Goal: Obtain resource: Download file/media

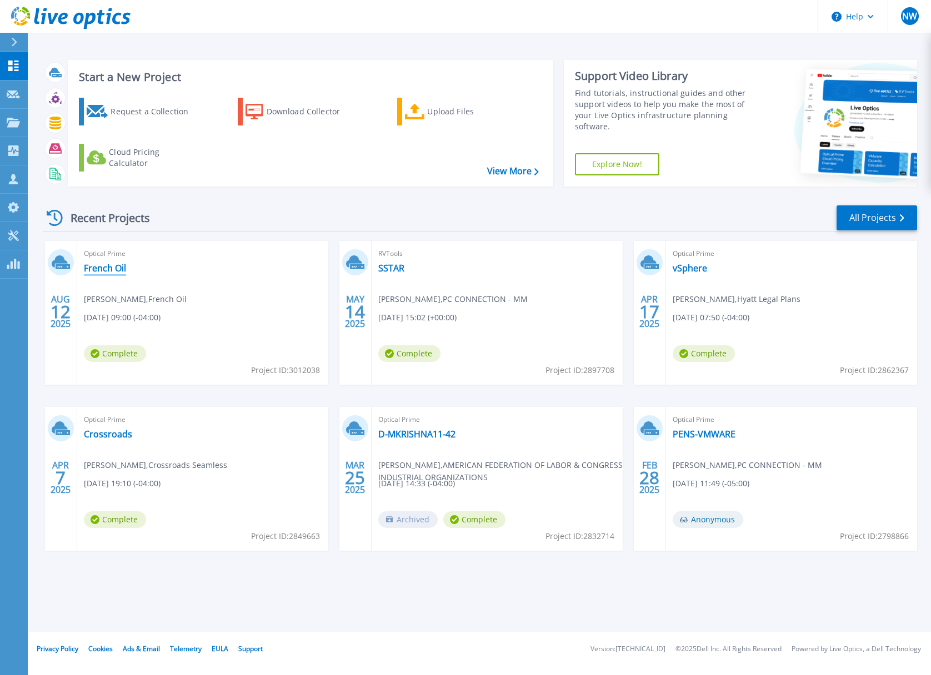
click at [106, 264] on link "French Oil" at bounding box center [105, 268] width 42 height 11
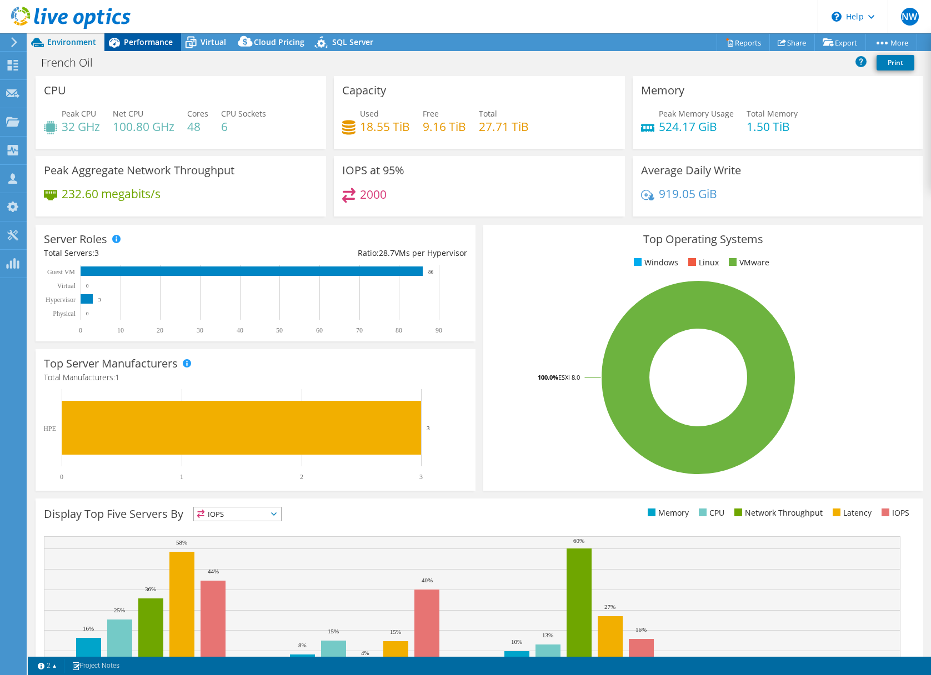
click at [141, 43] on span "Performance" at bounding box center [148, 42] width 49 height 11
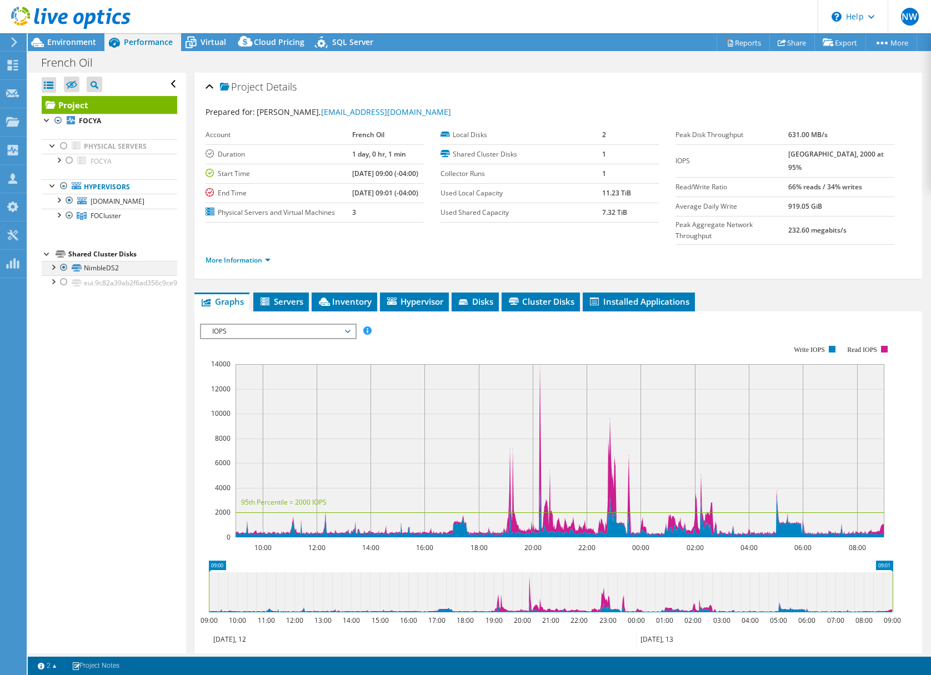
click at [52, 268] on div at bounding box center [52, 266] width 11 height 11
click at [57, 216] on div at bounding box center [58, 214] width 11 height 11
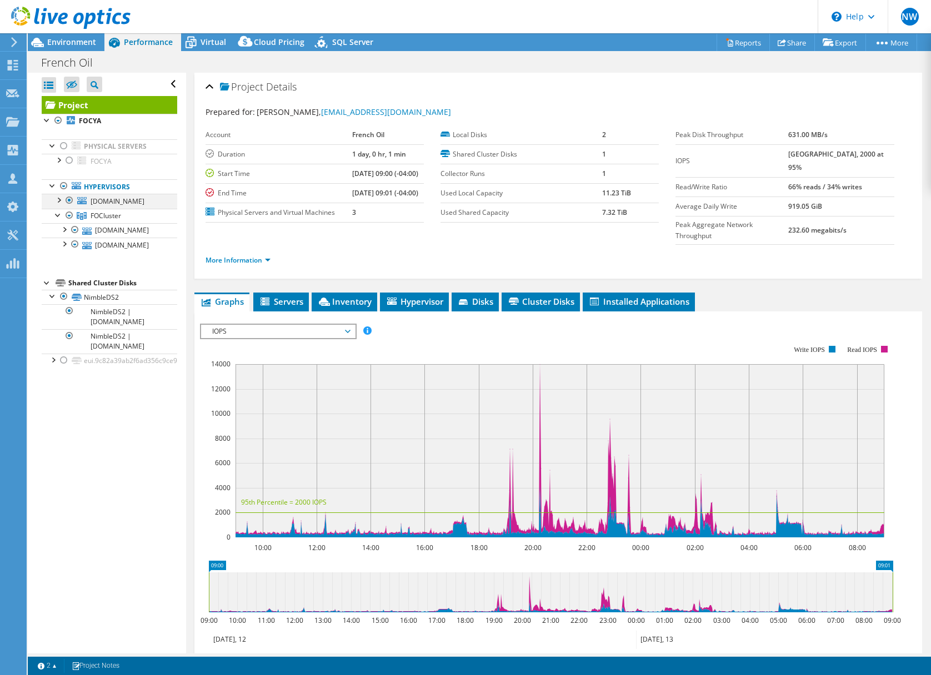
click at [60, 197] on div at bounding box center [58, 199] width 11 height 11
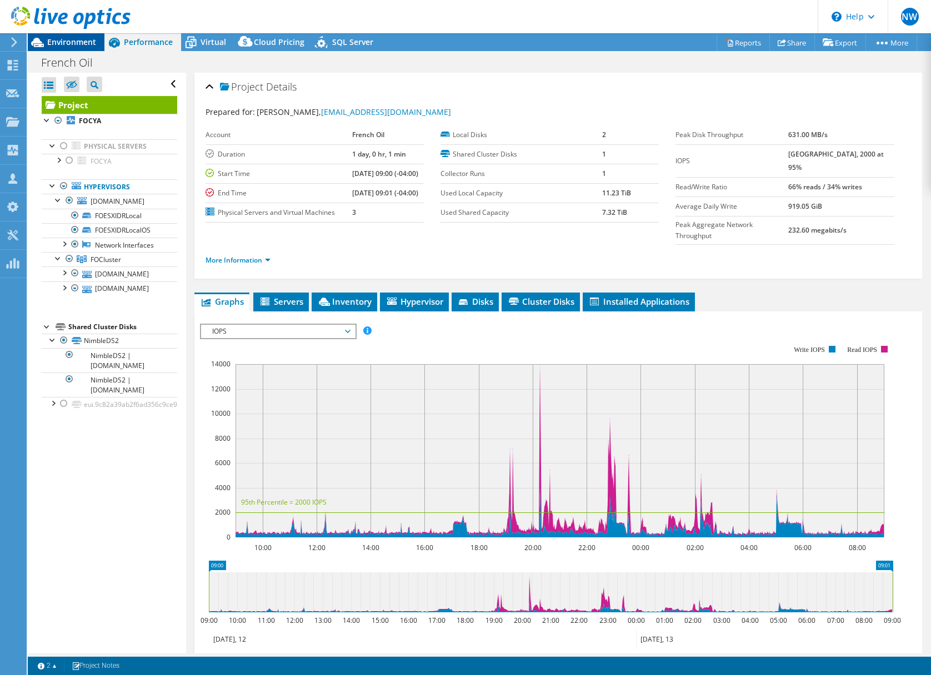
click at [71, 39] on span "Environment" at bounding box center [71, 42] width 49 height 11
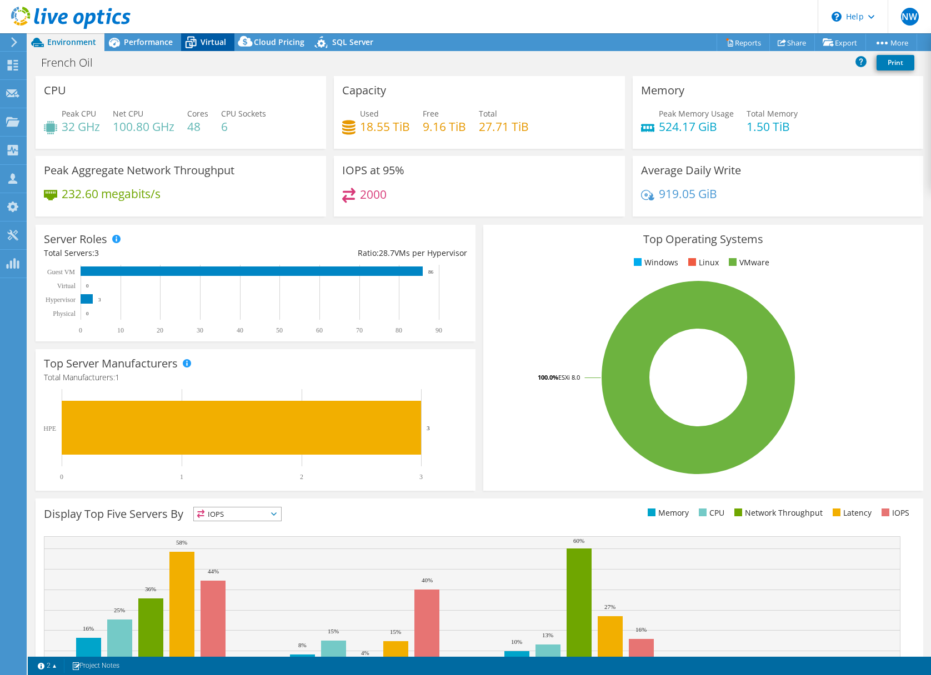
click at [202, 38] on span "Virtual" at bounding box center [214, 42] width 26 height 11
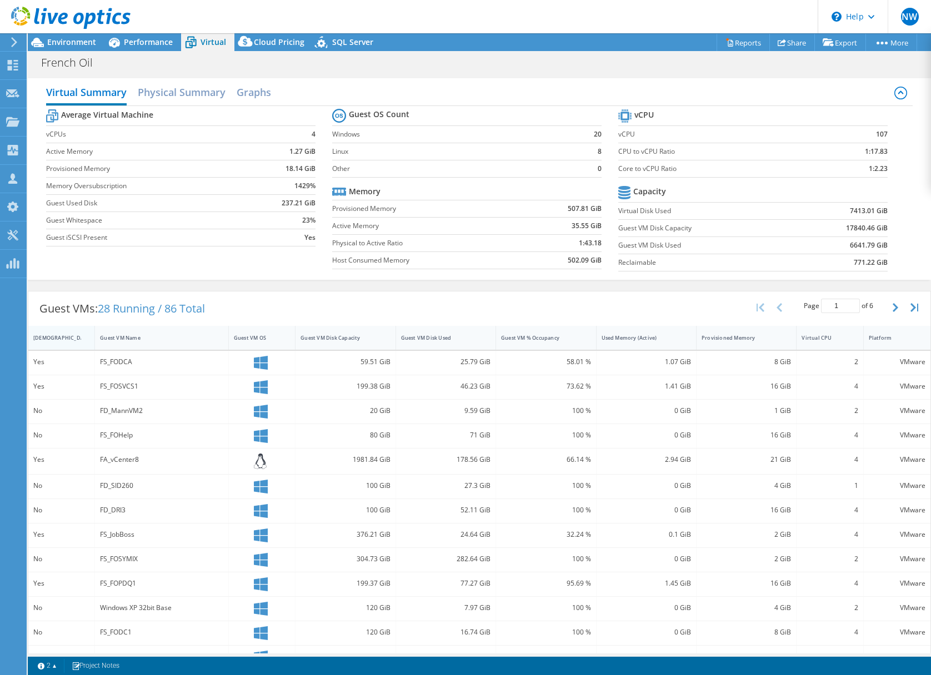
click at [61, 338] on div "[DEMOGRAPHIC_DATA]" at bounding box center [54, 337] width 43 height 7
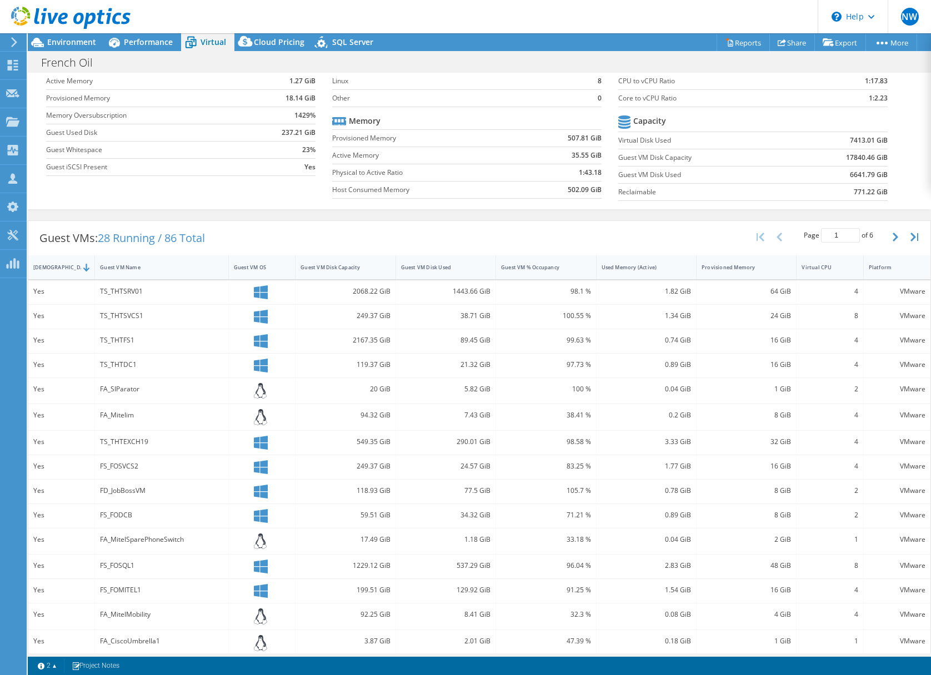
scroll to position [79, 0]
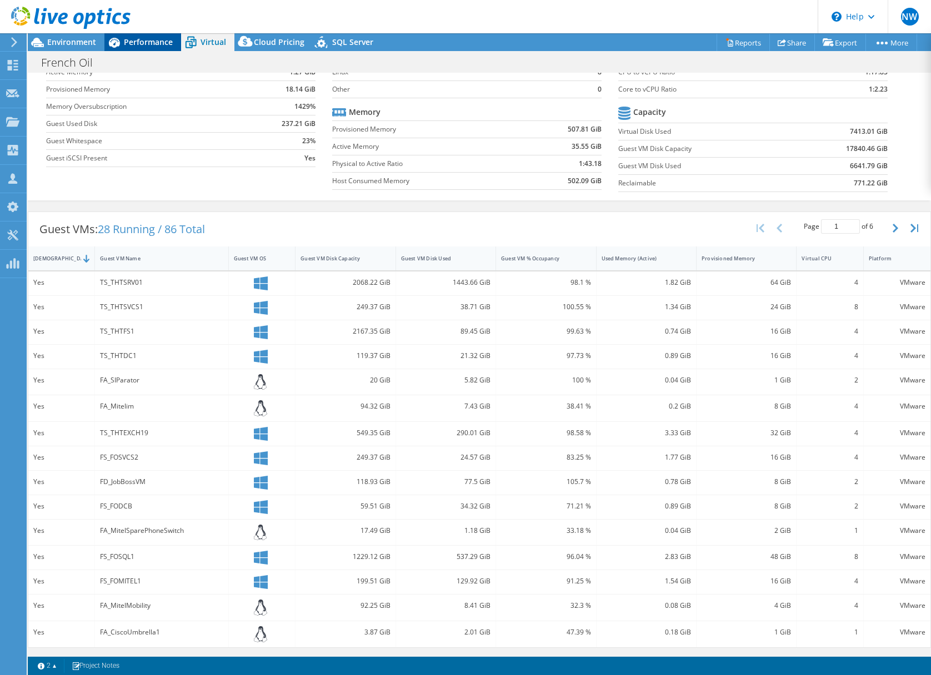
click at [142, 41] on span "Performance" at bounding box center [148, 42] width 49 height 11
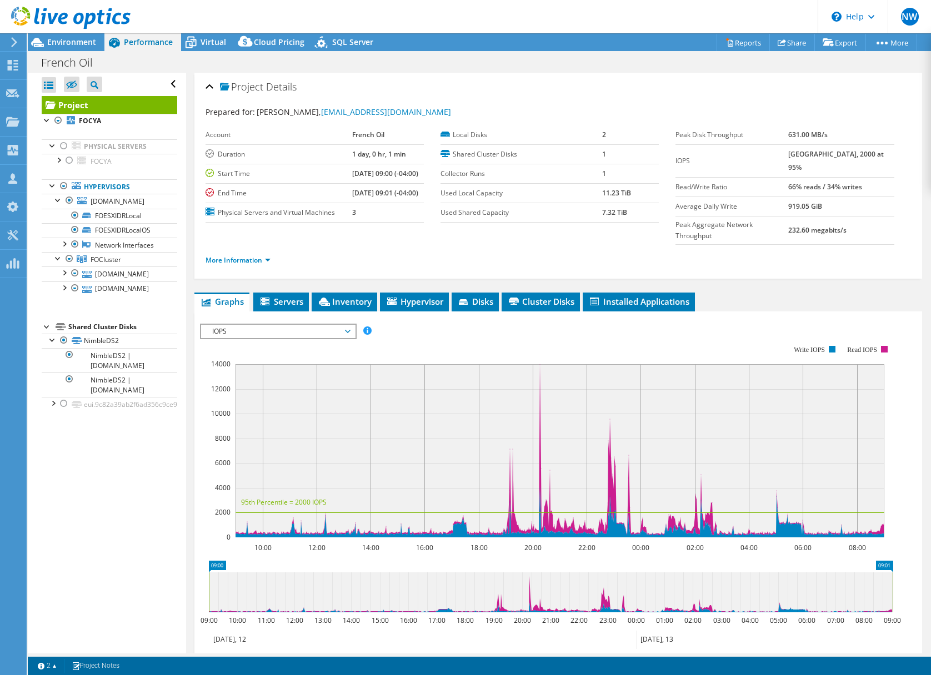
scroll to position [0, 0]
click at [73, 39] on span "Environment" at bounding box center [71, 42] width 49 height 11
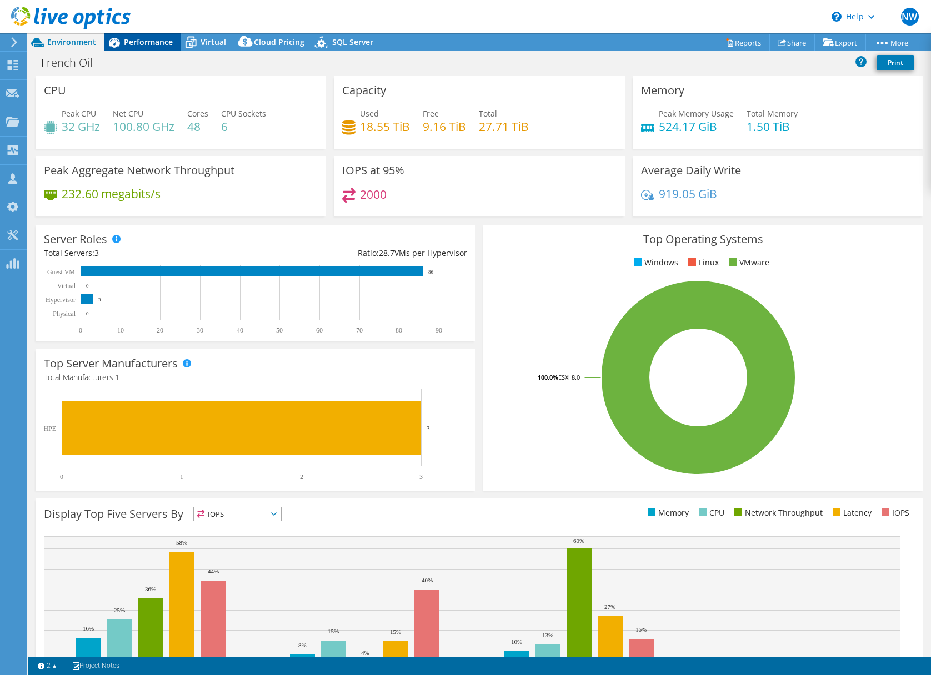
click at [136, 40] on span "Performance" at bounding box center [148, 42] width 49 height 11
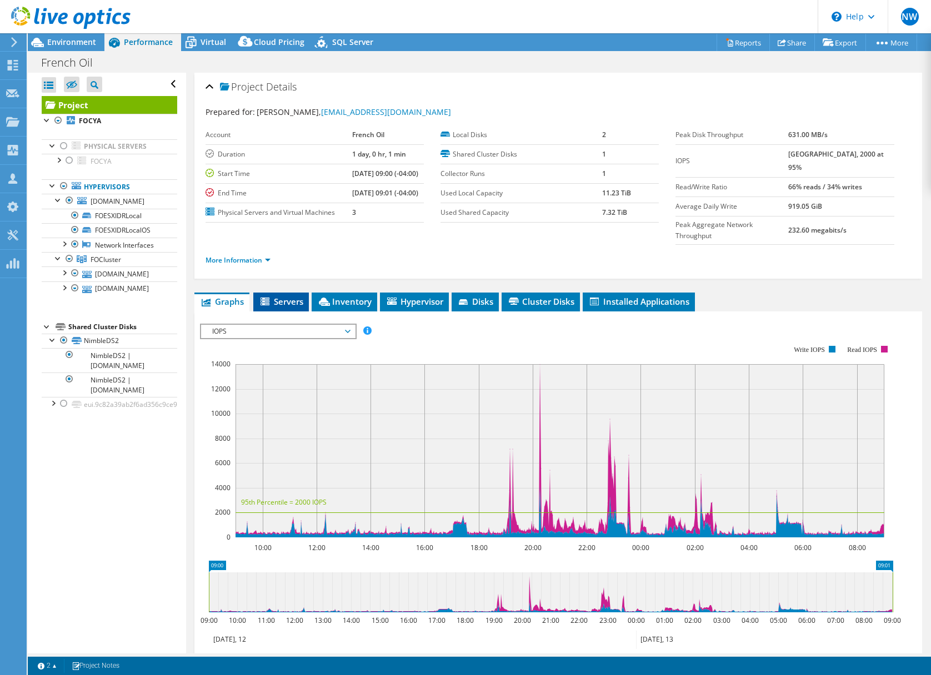
click at [282, 307] on span "Servers" at bounding box center [281, 301] width 44 height 11
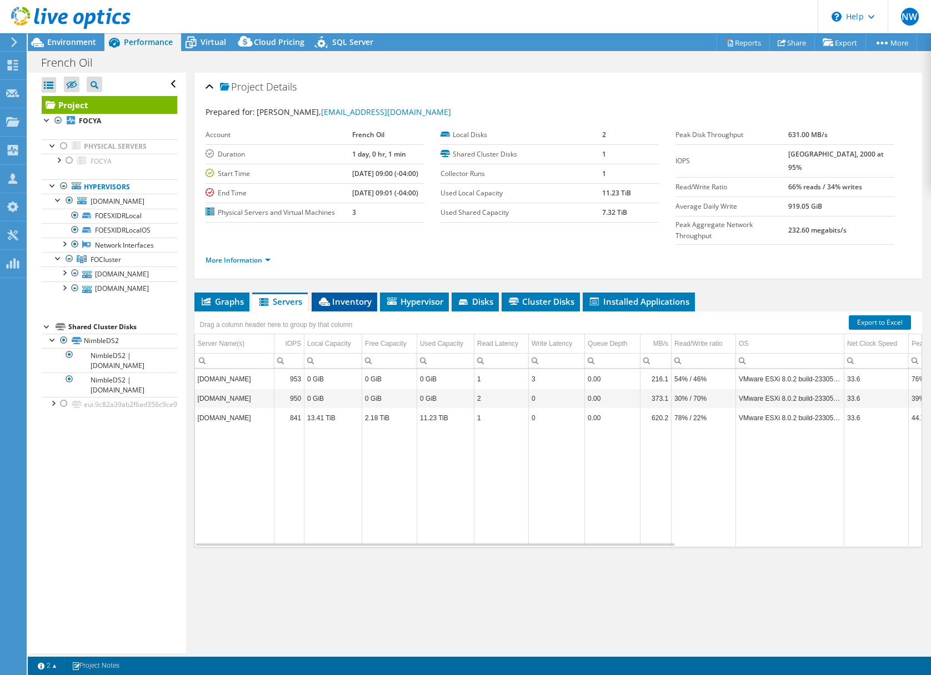
click at [343, 307] on span "Inventory" at bounding box center [344, 301] width 54 height 11
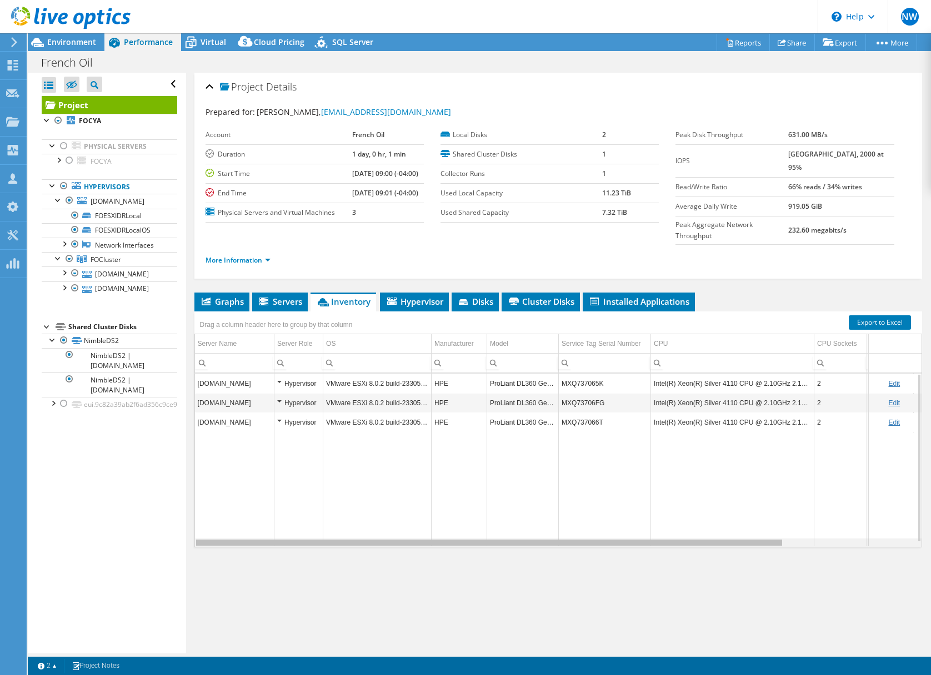
drag, startPoint x: 755, startPoint y: 557, endPoint x: 715, endPoint y: 557, distance: 40.0
click at [715, 557] on body "NW Channel Partner [PERSON_NAME] [PERSON_NAME][EMAIL_ADDRESS][PERSON_NAME][DOMA…" at bounding box center [465, 337] width 931 height 675
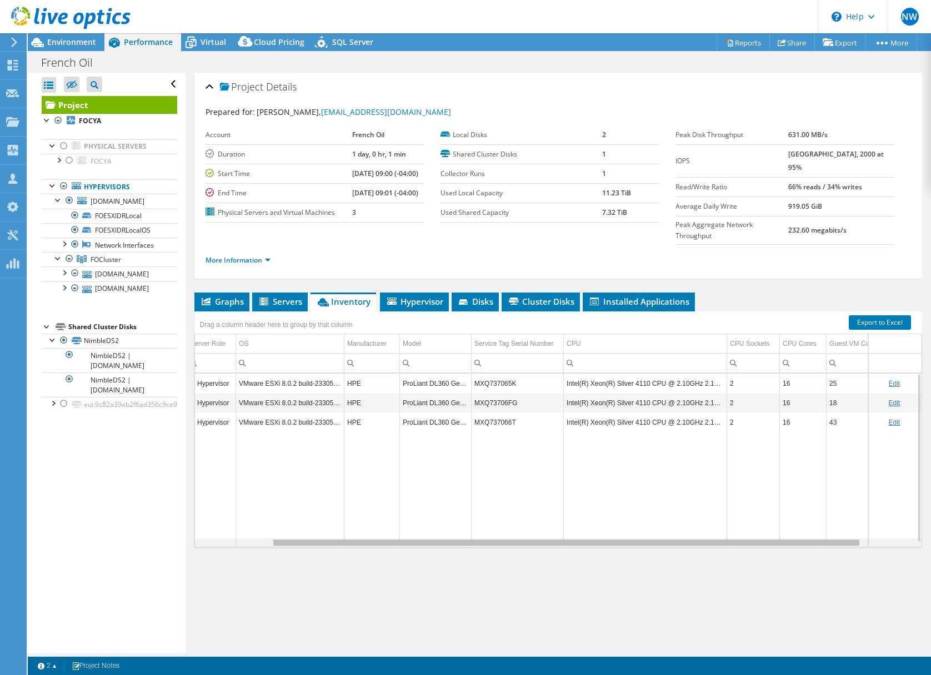
scroll to position [0, 159]
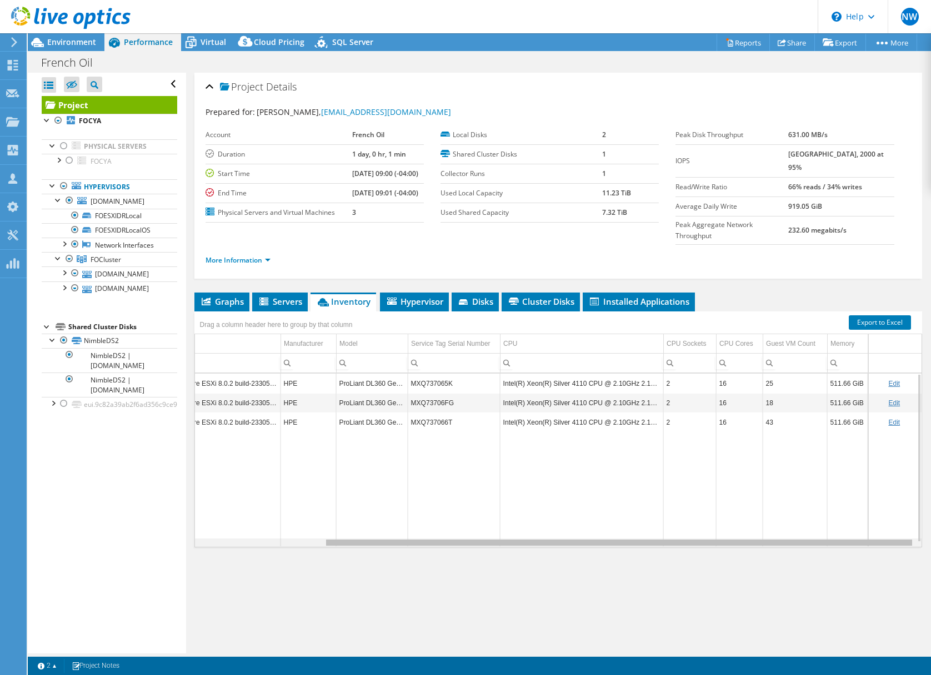
drag, startPoint x: 629, startPoint y: 557, endPoint x: 826, endPoint y: 560, distance: 196.7
click at [826, 560] on body "NW Channel Partner [PERSON_NAME] [PERSON_NAME][EMAIL_ADDRESS][PERSON_NAME][DOMA…" at bounding box center [465, 337] width 931 height 675
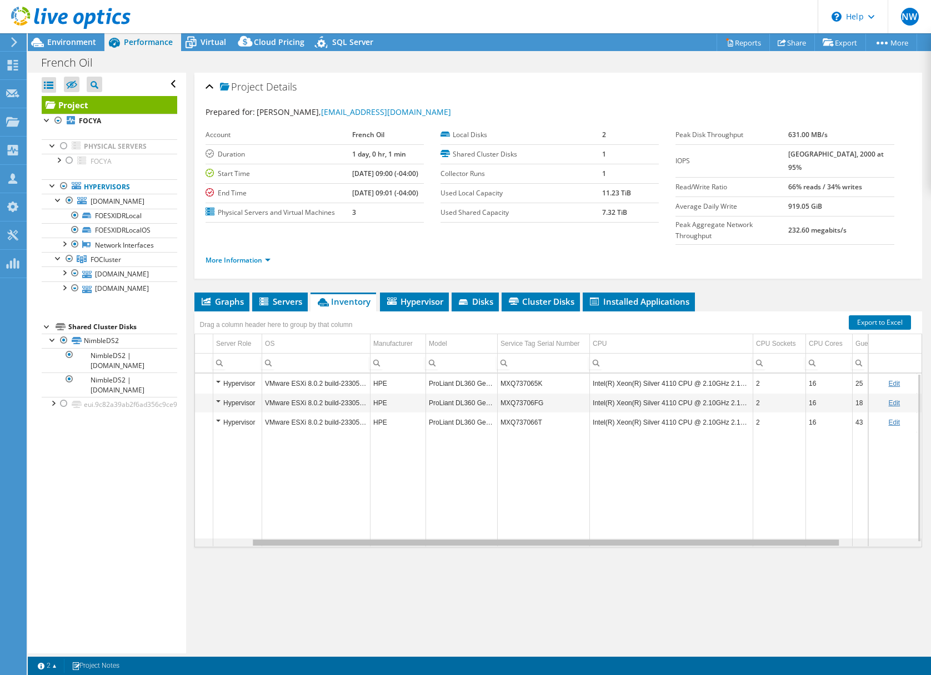
scroll to position [0, 8]
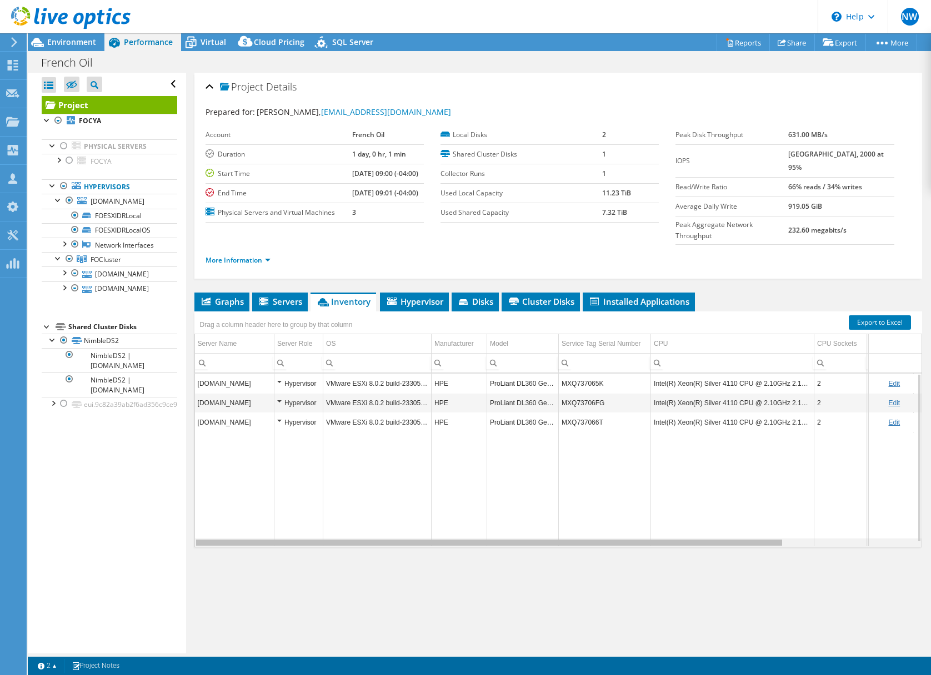
drag, startPoint x: 469, startPoint y: 554, endPoint x: 356, endPoint y: 554, distance: 113.3
click at [356, 554] on body "NW Channel Partner [PERSON_NAME] [PERSON_NAME][EMAIL_ADDRESS][PERSON_NAME][DOMA…" at bounding box center [465, 337] width 931 height 675
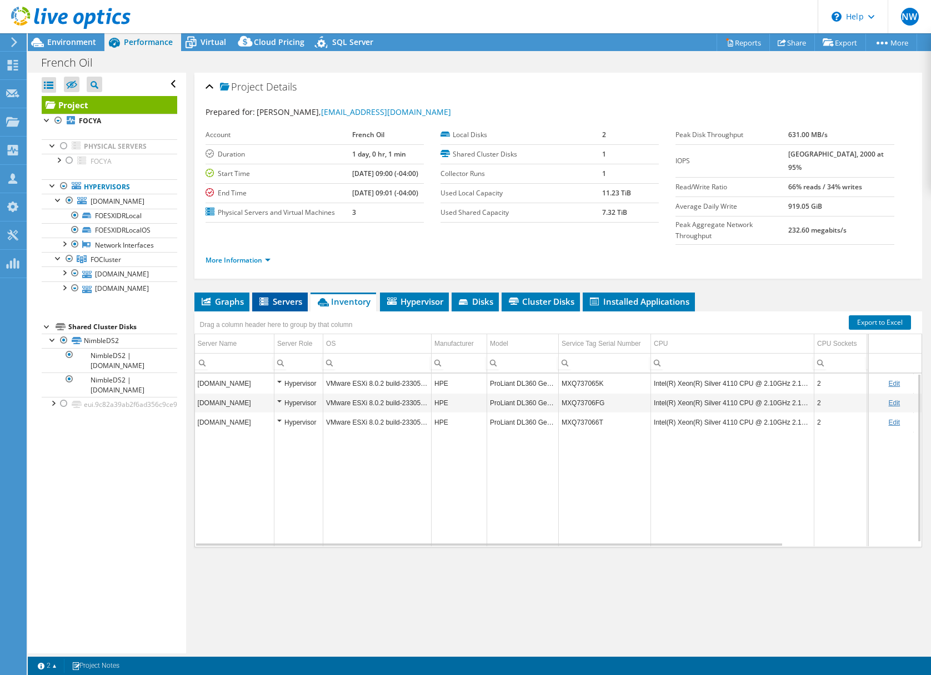
click at [287, 307] on span "Servers" at bounding box center [280, 301] width 44 height 11
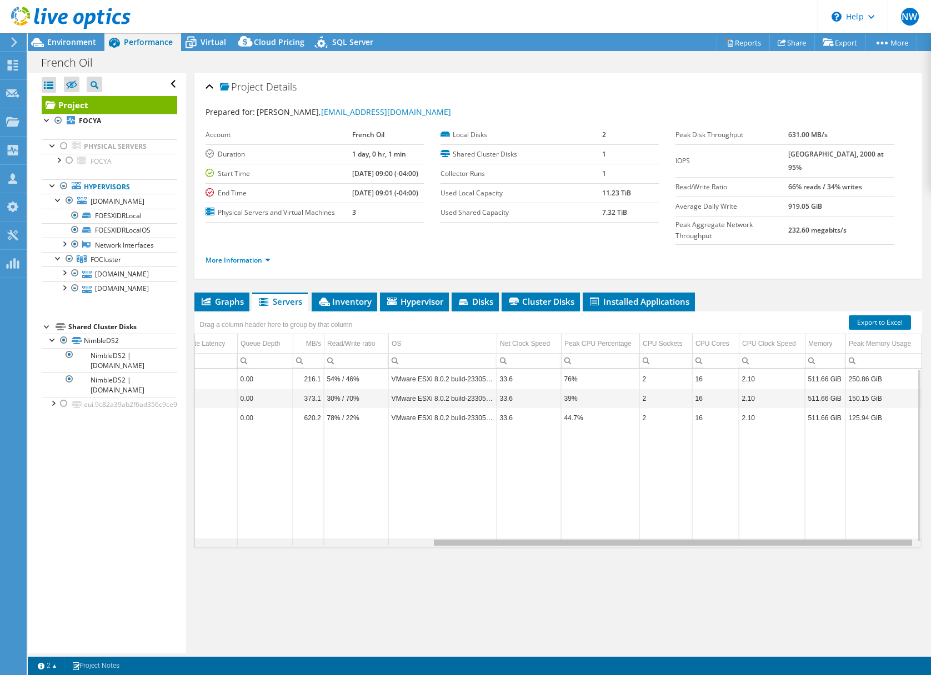
drag, startPoint x: 487, startPoint y: 555, endPoint x: 790, endPoint y: 555, distance: 302.7
click at [790, 555] on body "NW Channel Partner [PERSON_NAME] [PERSON_NAME][EMAIL_ADDRESS][PERSON_NAME][DOMA…" at bounding box center [465, 337] width 931 height 675
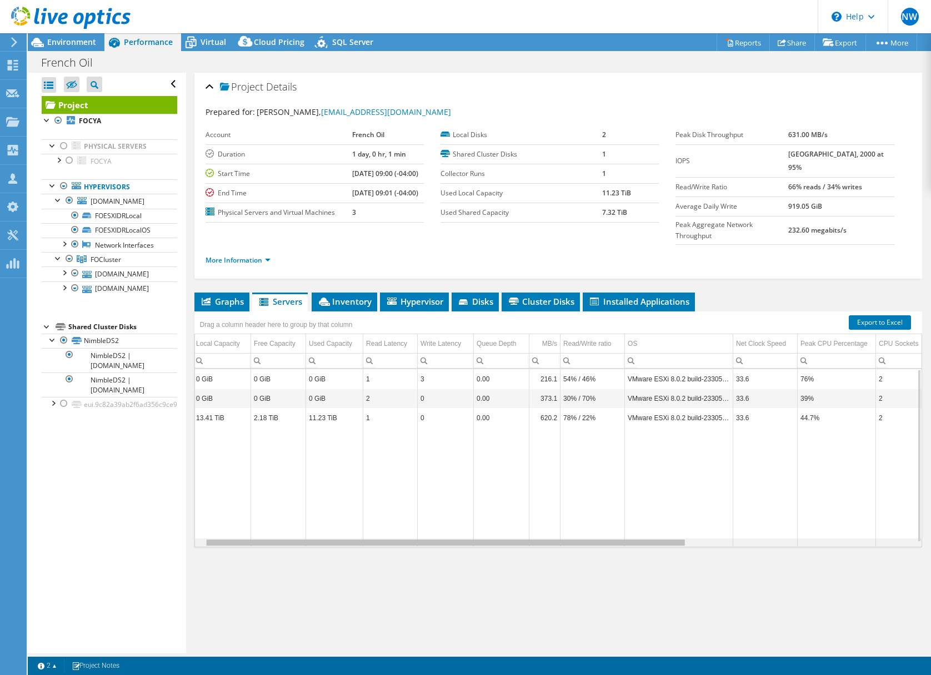
scroll to position [0, 0]
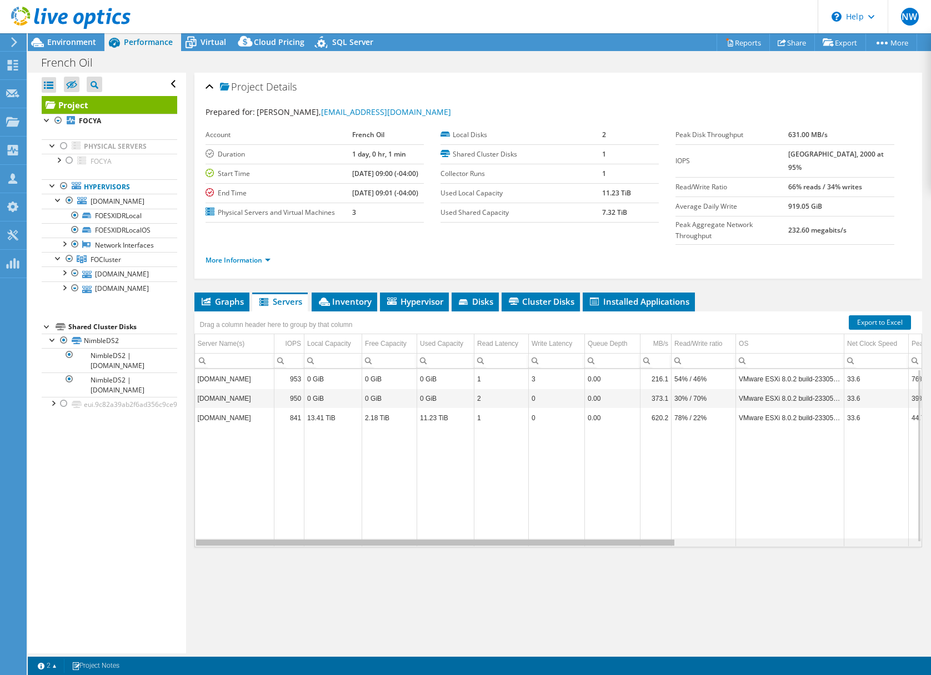
drag, startPoint x: 671, startPoint y: 554, endPoint x: 309, endPoint y: 553, distance: 361.6
click at [309, 553] on body "NW Channel Partner [PERSON_NAME] [PERSON_NAME][EMAIL_ADDRESS][PERSON_NAME][DOMA…" at bounding box center [465, 337] width 931 height 675
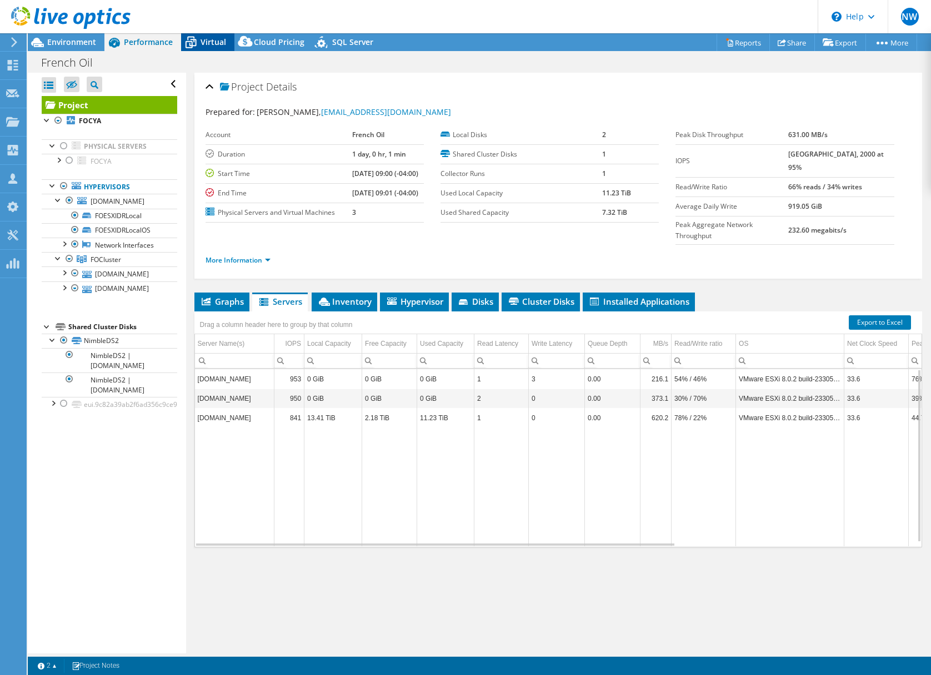
click at [214, 43] on span "Virtual" at bounding box center [214, 42] width 26 height 11
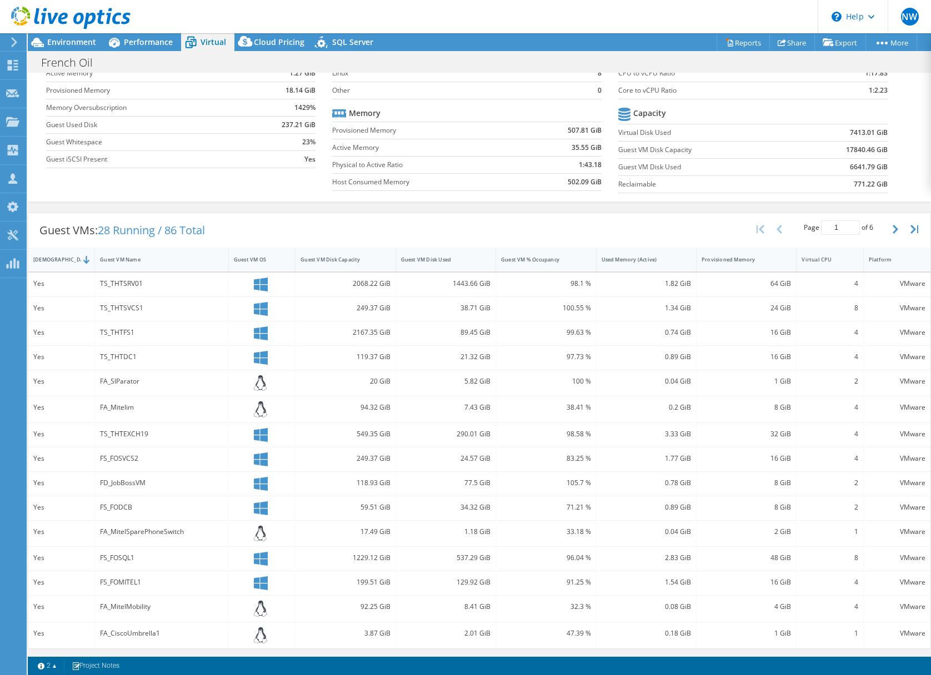
scroll to position [79, 0]
click at [892, 232] on button "button" at bounding box center [896, 228] width 19 height 21
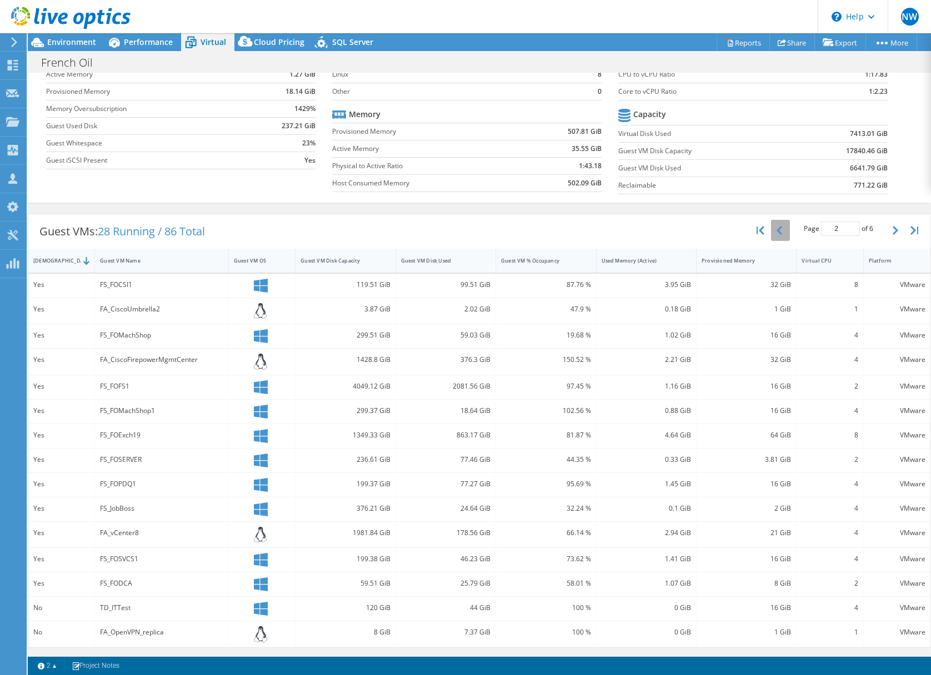
click at [777, 230] on icon "button" at bounding box center [780, 230] width 6 height 9
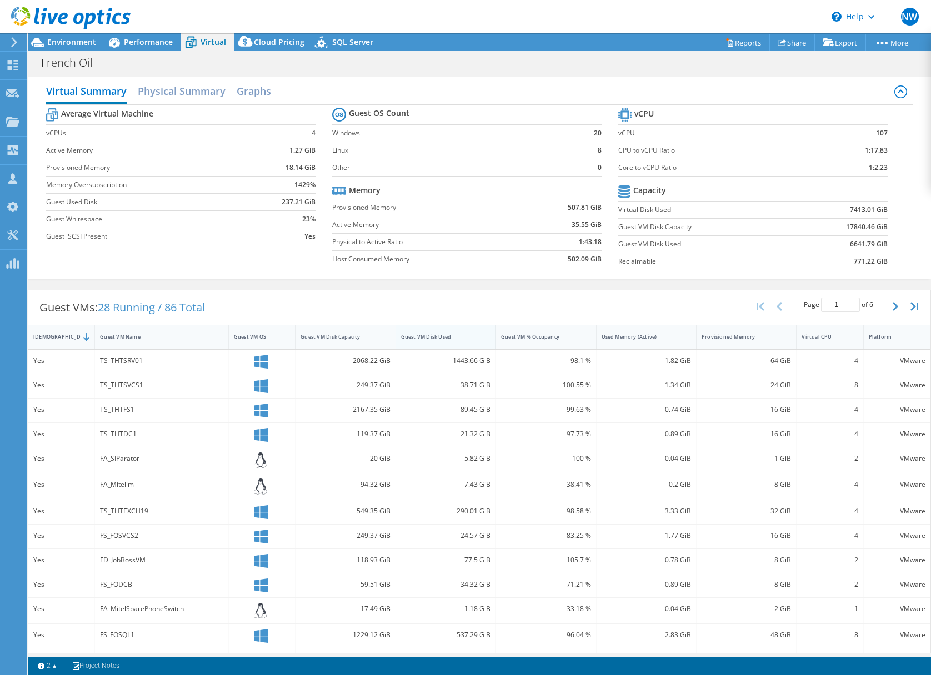
scroll to position [0, 0]
click at [152, 41] on span "Performance" at bounding box center [148, 42] width 49 height 11
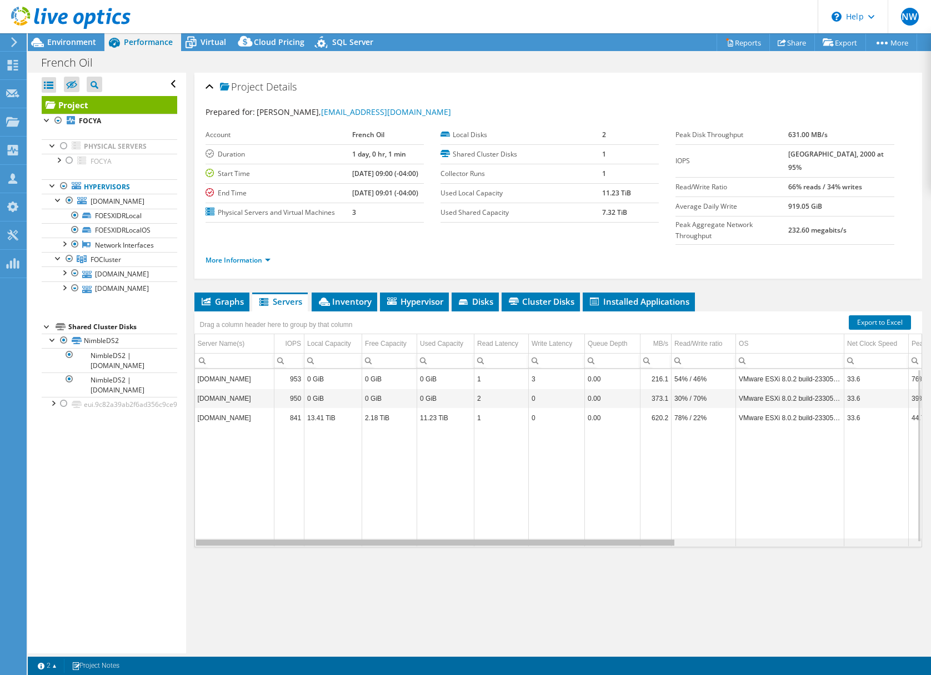
drag, startPoint x: 488, startPoint y: 556, endPoint x: 438, endPoint y: 543, distance: 52.1
click at [438, 543] on body "NW Channel Partner [PERSON_NAME] [PERSON_NAME][EMAIL_ADDRESS][PERSON_NAME][DOMA…" at bounding box center [465, 337] width 931 height 675
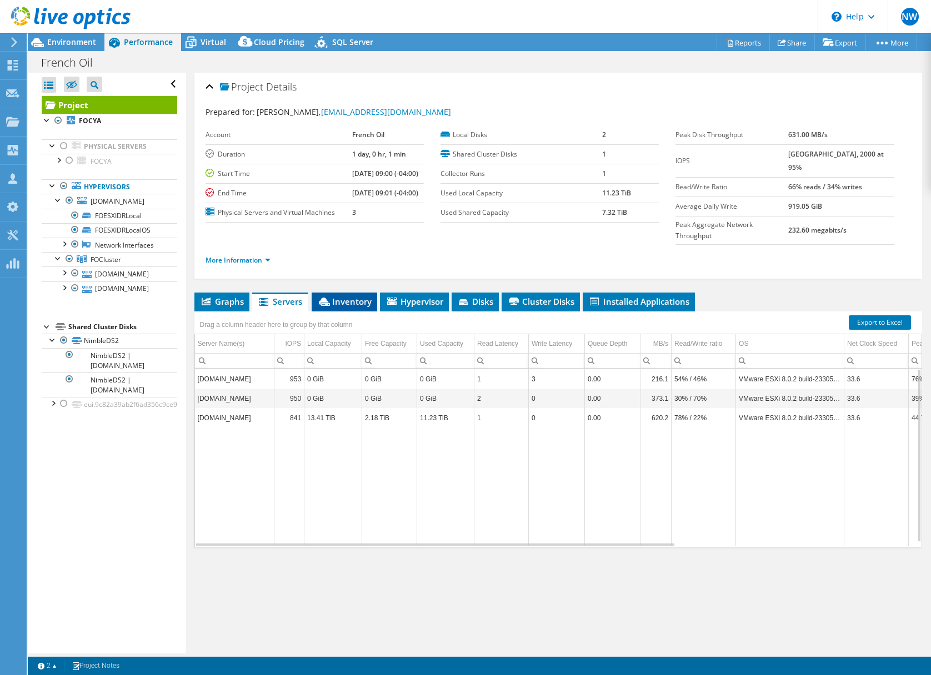
click at [351, 307] on span "Inventory" at bounding box center [344, 301] width 54 height 11
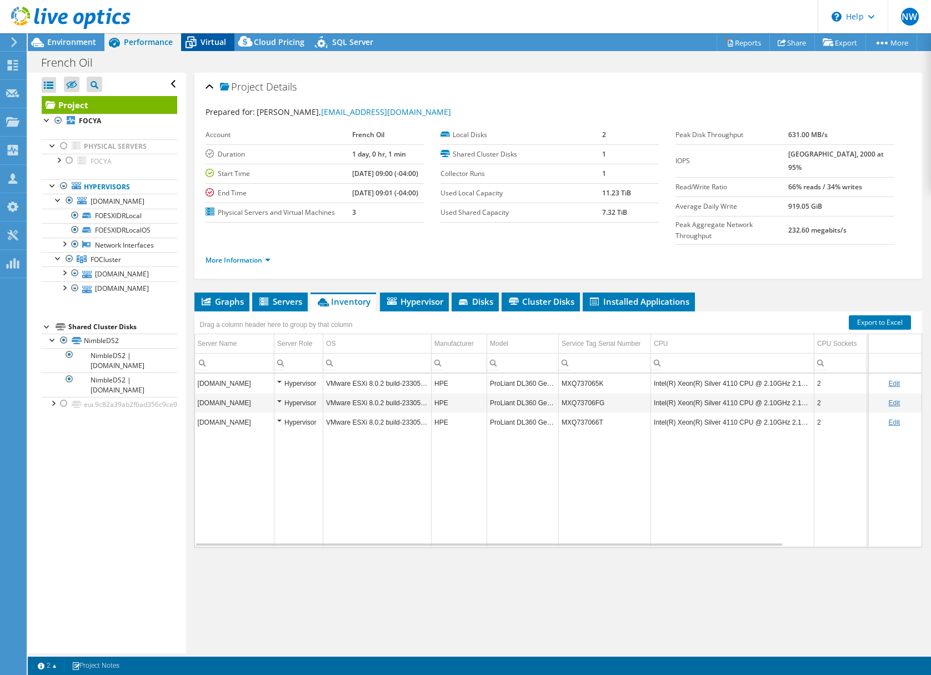
click at [217, 42] on span "Virtual" at bounding box center [214, 42] width 26 height 11
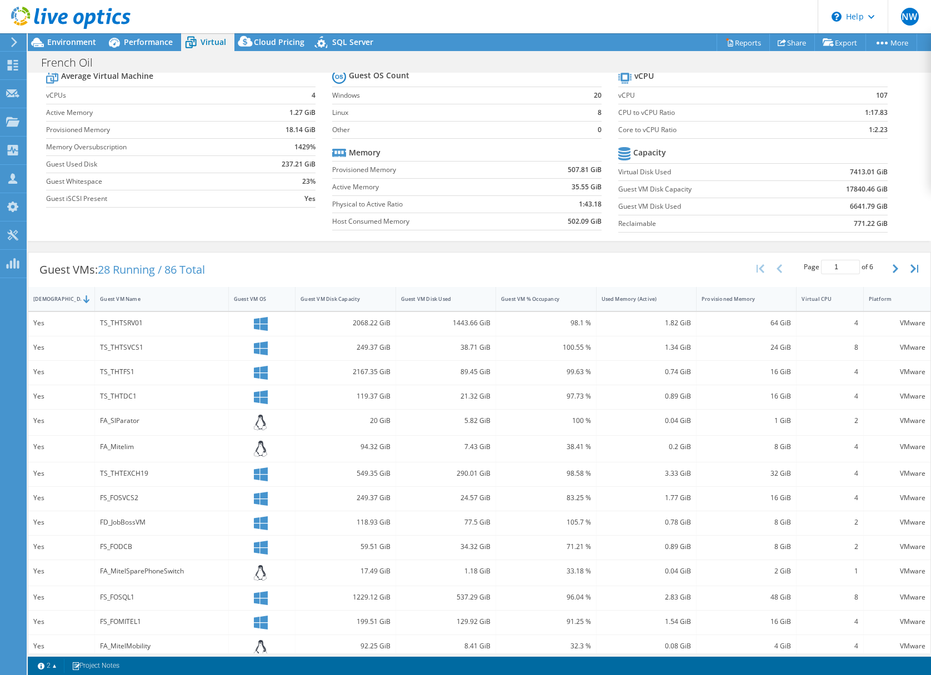
scroll to position [79, 0]
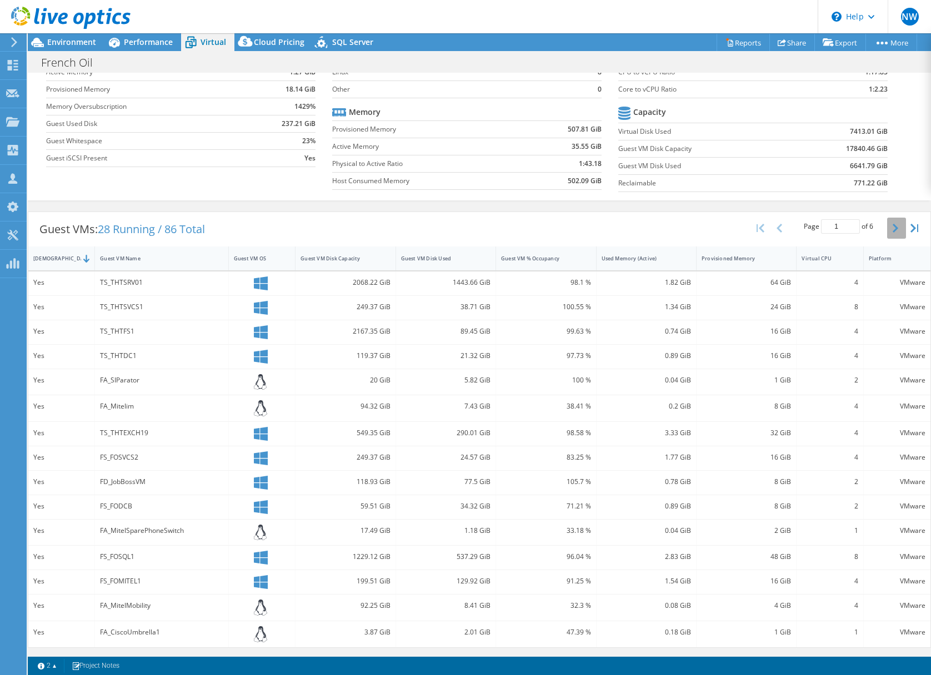
click at [893, 232] on icon "button" at bounding box center [896, 228] width 6 height 9
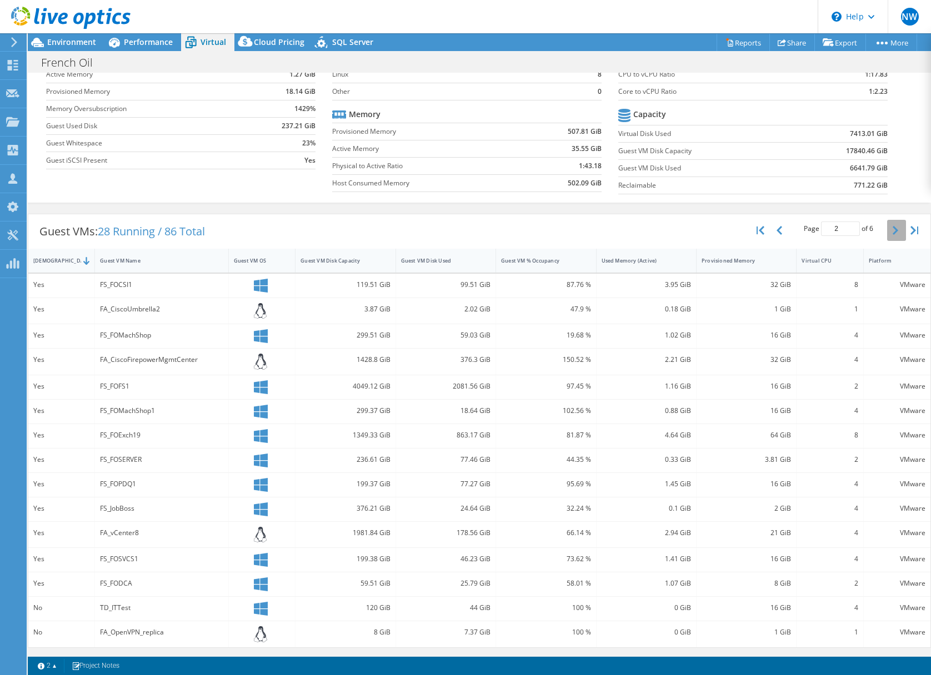
scroll to position [77, 0]
click at [893, 230] on icon "button" at bounding box center [896, 230] width 6 height 9
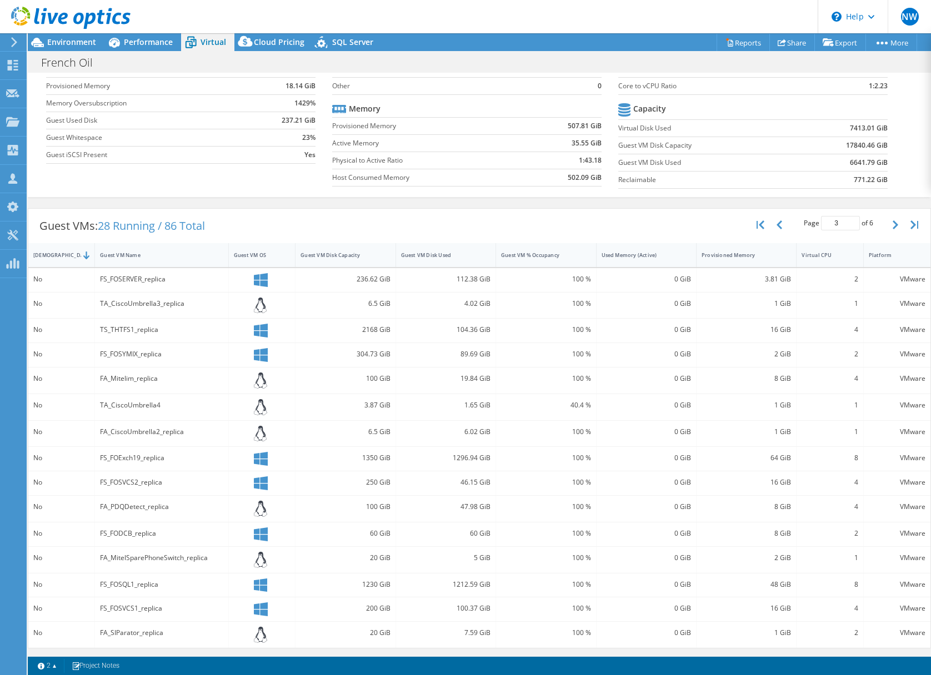
scroll to position [83, 0]
click at [777, 223] on icon "button" at bounding box center [780, 224] width 6 height 9
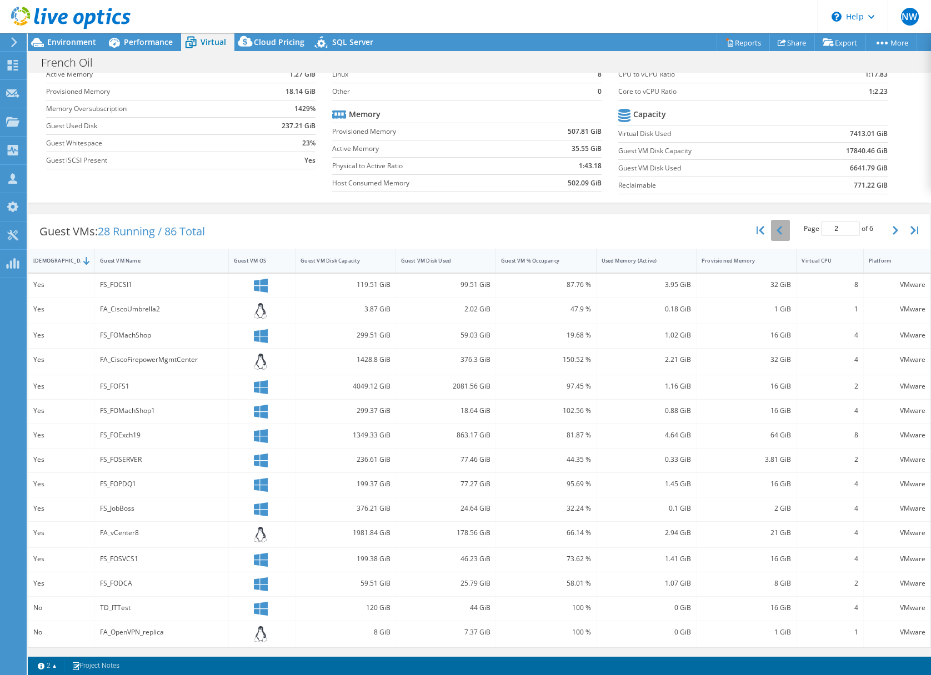
scroll to position [77, 0]
click at [775, 231] on button "button" at bounding box center [780, 230] width 19 height 21
type input "1"
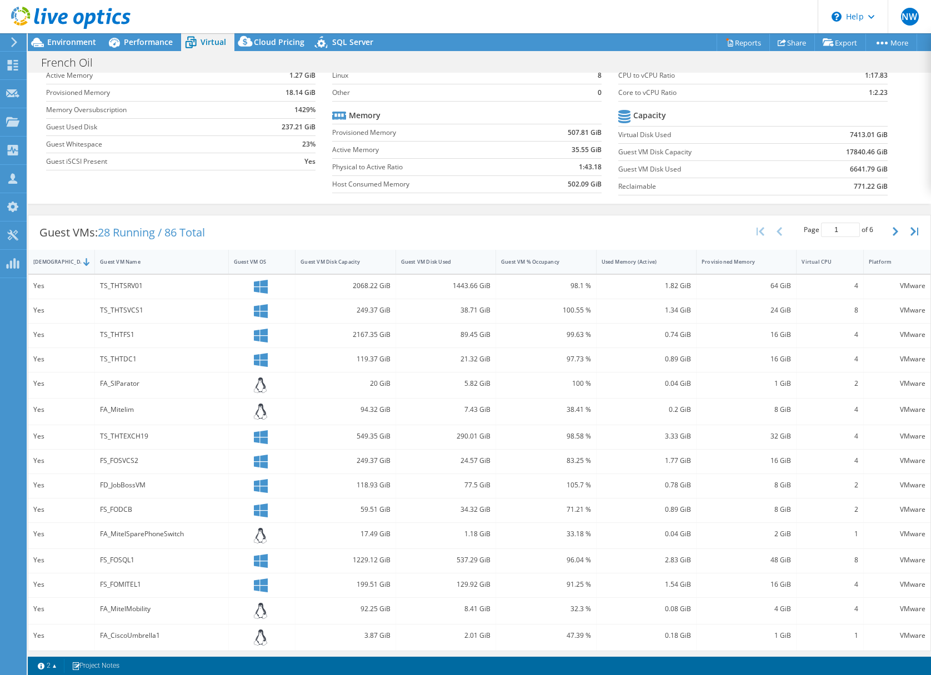
scroll to position [79, 0]
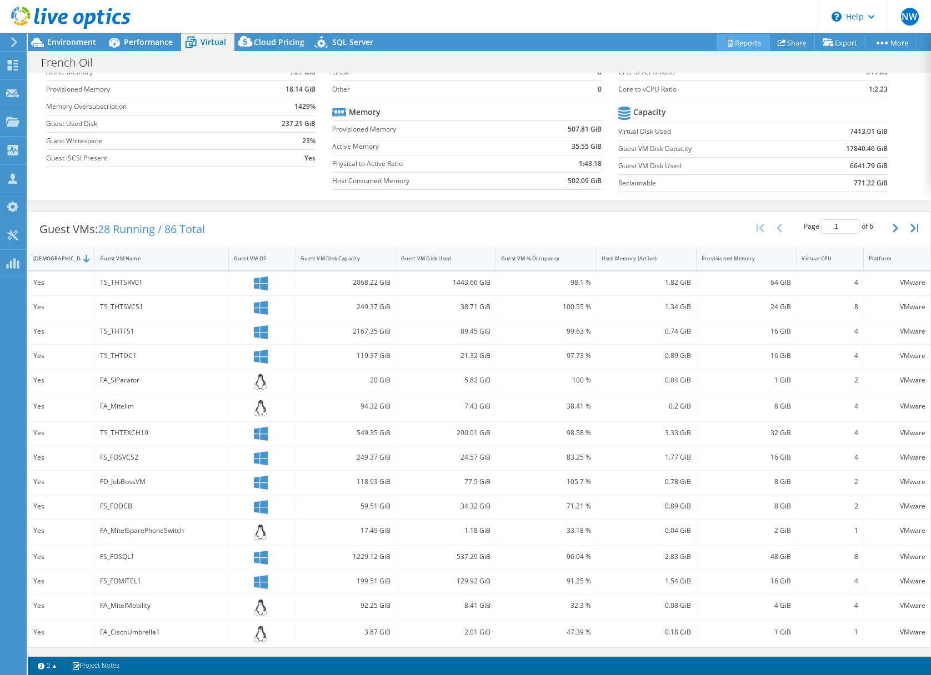
click at [742, 40] on link "Reports" at bounding box center [743, 42] width 53 height 17
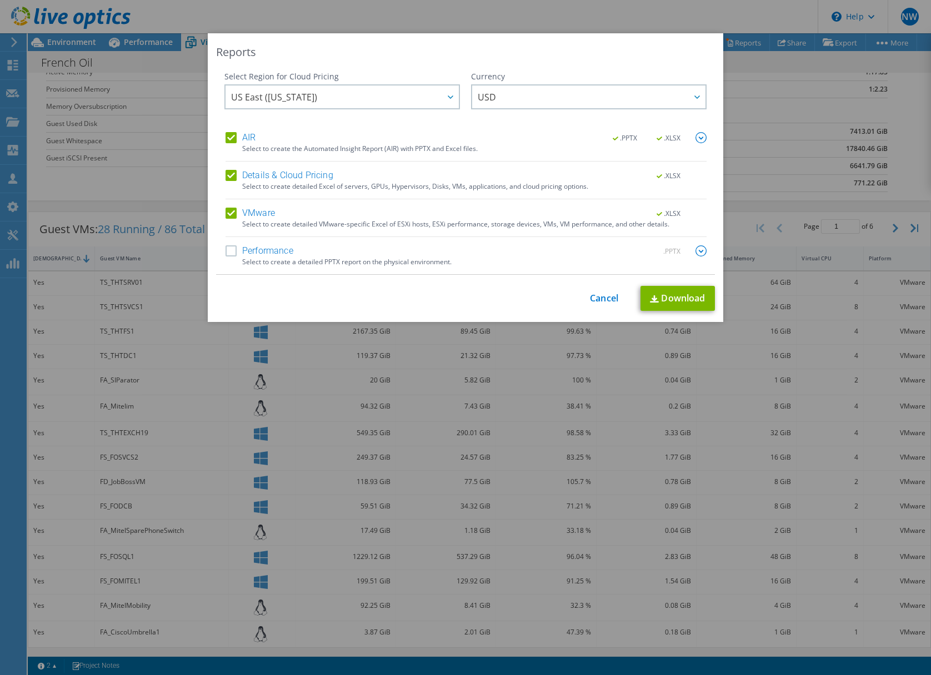
click at [231, 137] on label "AIR" at bounding box center [241, 137] width 30 height 11
click at [0, 0] on input "AIR" at bounding box center [0, 0] width 0 height 0
click at [229, 173] on label "Details & Cloud Pricing" at bounding box center [280, 175] width 108 height 11
click at [0, 0] on input "Details & Cloud Pricing" at bounding box center [0, 0] width 0 height 0
click at [226, 254] on label "Performance" at bounding box center [260, 251] width 68 height 11
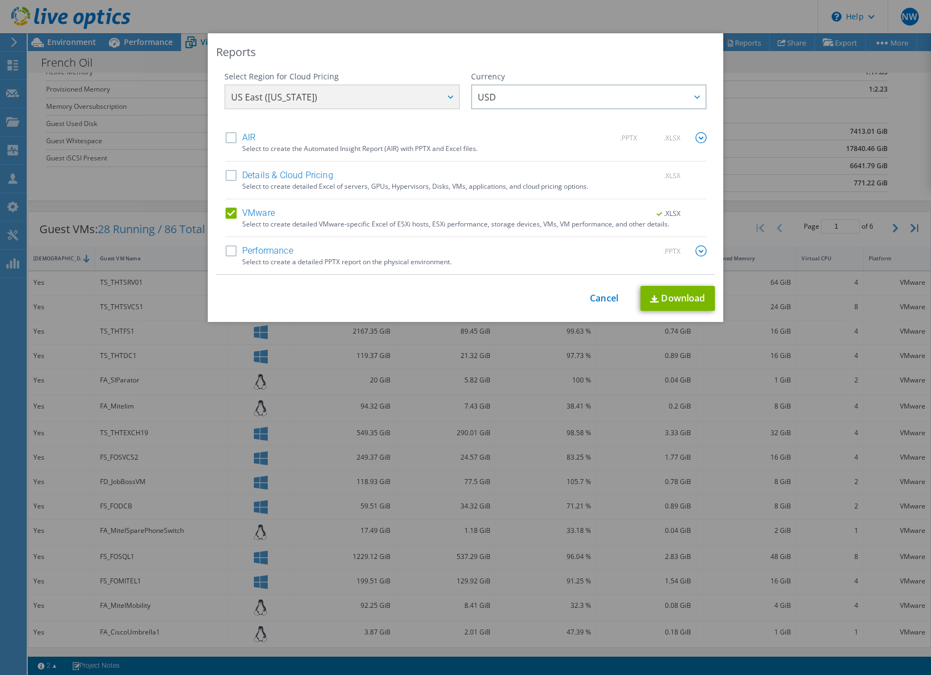
click at [0, 0] on input "Performance" at bounding box center [0, 0] width 0 height 0
click at [665, 296] on link "Download" at bounding box center [677, 298] width 74 height 25
click at [596, 296] on link "Cancel" at bounding box center [604, 298] width 28 height 11
